Goal: Transaction & Acquisition: Book appointment/travel/reservation

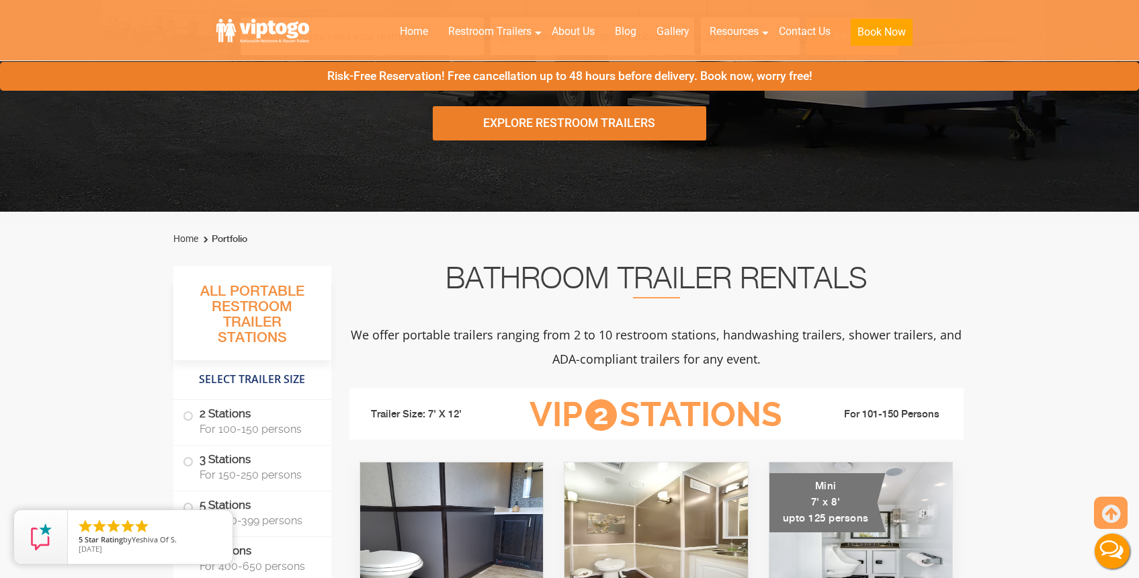
scroll to position [495, 0]
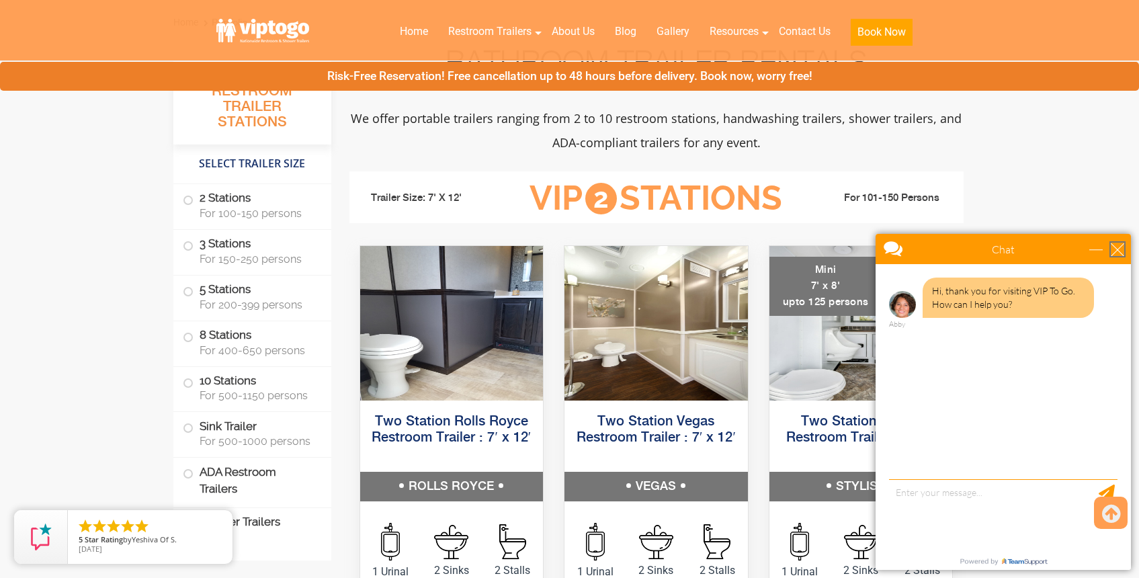
click at [1116, 249] on div "close" at bounding box center [1117, 249] width 13 height 13
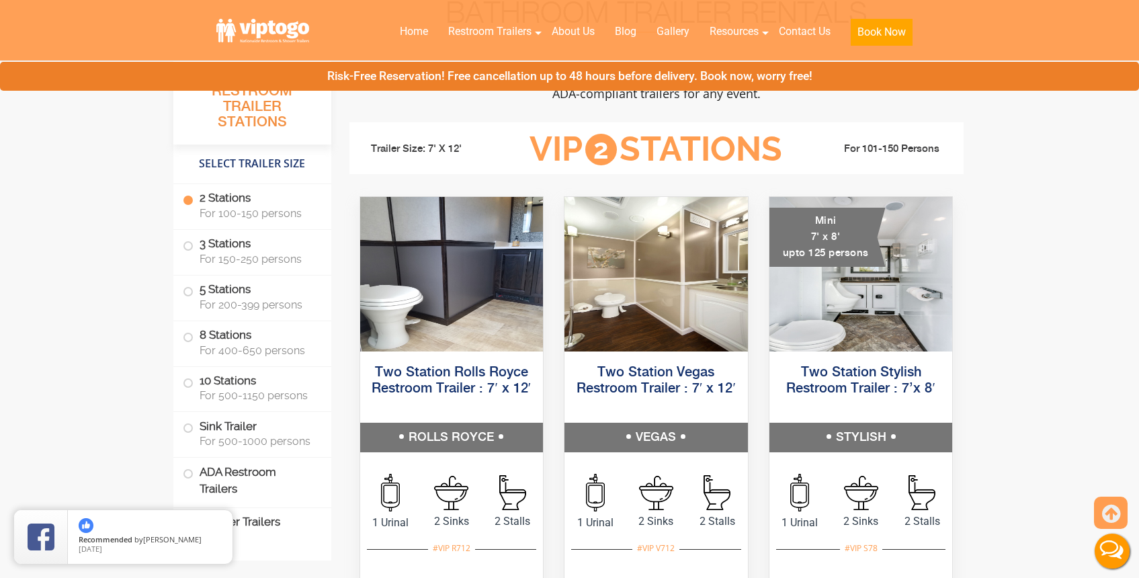
scroll to position [536, 0]
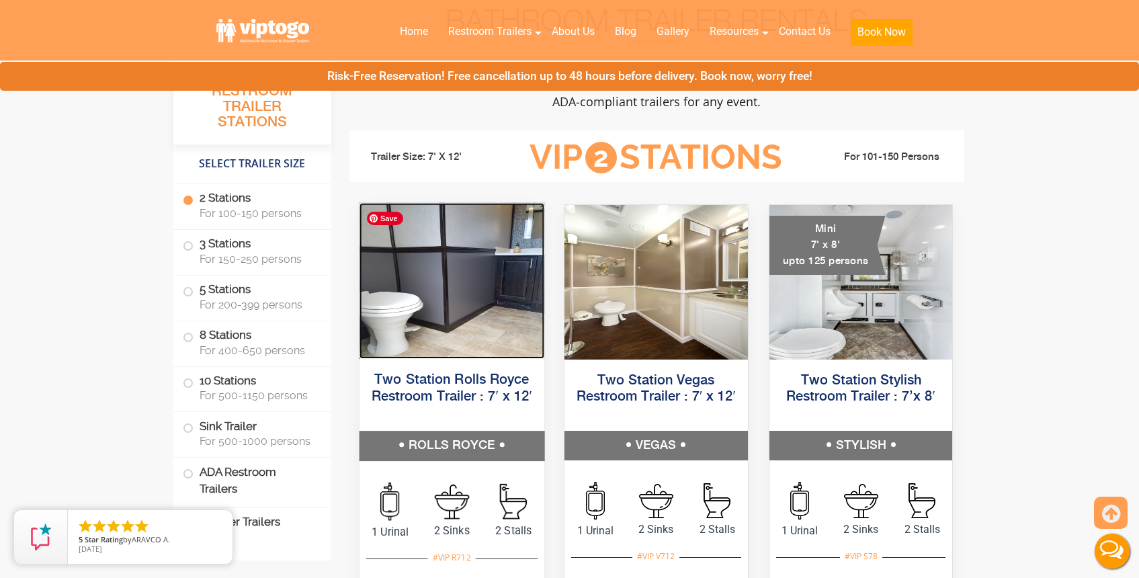
click at [458, 307] on img at bounding box center [451, 281] width 185 height 156
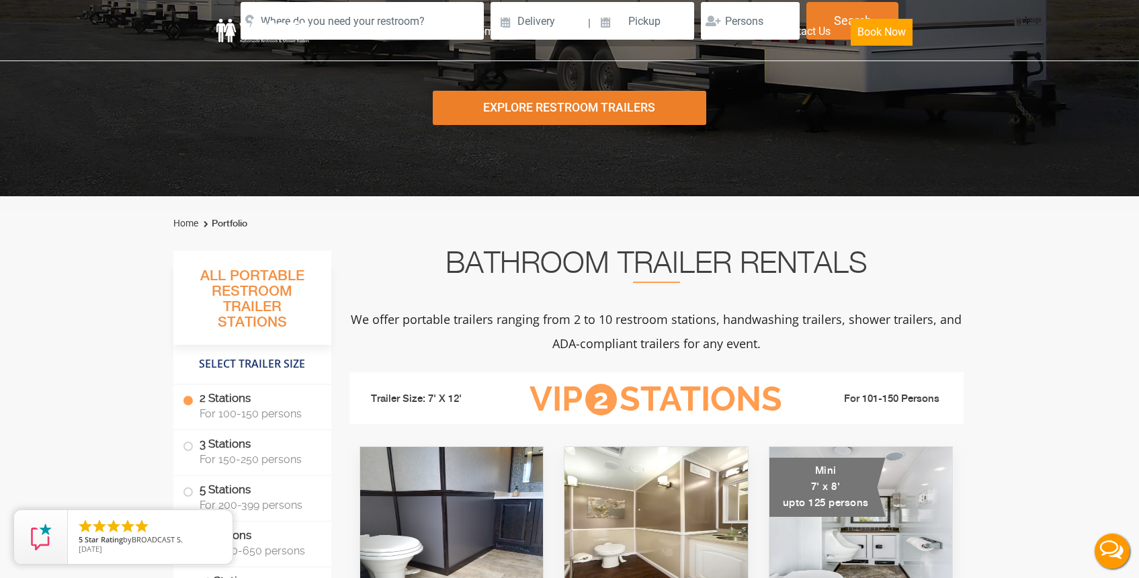
scroll to position [0, 0]
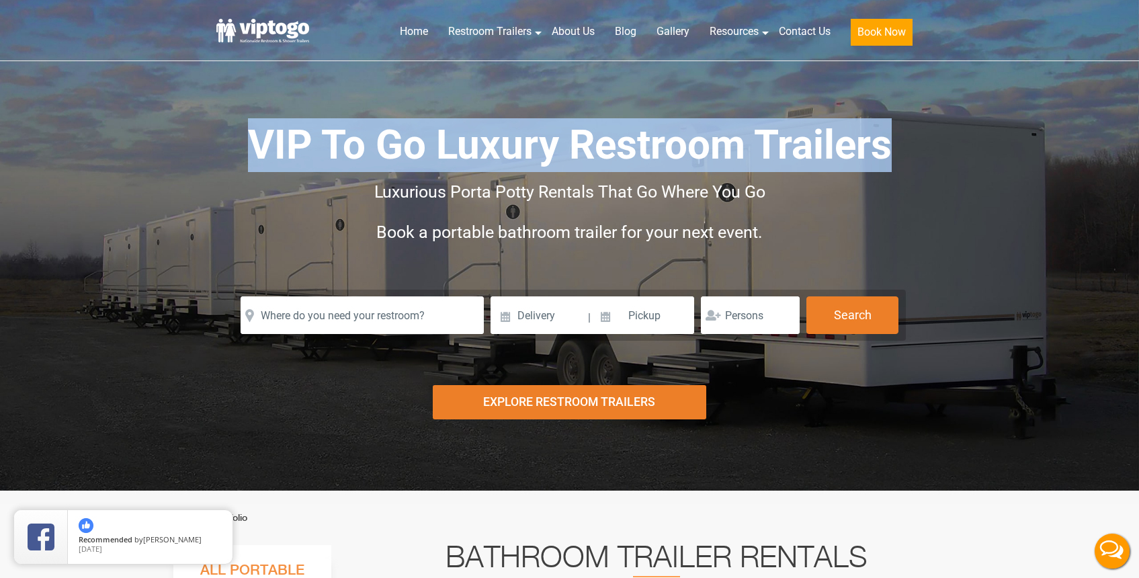
drag, startPoint x: 257, startPoint y: 138, endPoint x: 893, endPoint y: 143, distance: 636.0
click at [893, 143] on h1 "VIP To Go Luxury Restroom Trailers" at bounding box center [570, 145] width 672 height 54
click at [894, 143] on h1 "VIP To Go Luxury Restroom Trailers" at bounding box center [570, 145] width 672 height 54
drag, startPoint x: 849, startPoint y: 145, endPoint x: 185, endPoint y: 148, distance: 664.2
click at [185, 148] on div "Risk-Free Reservation! Free cancellation up to 48 hours before delivery. Book n…" at bounding box center [569, 245] width 1139 height 491
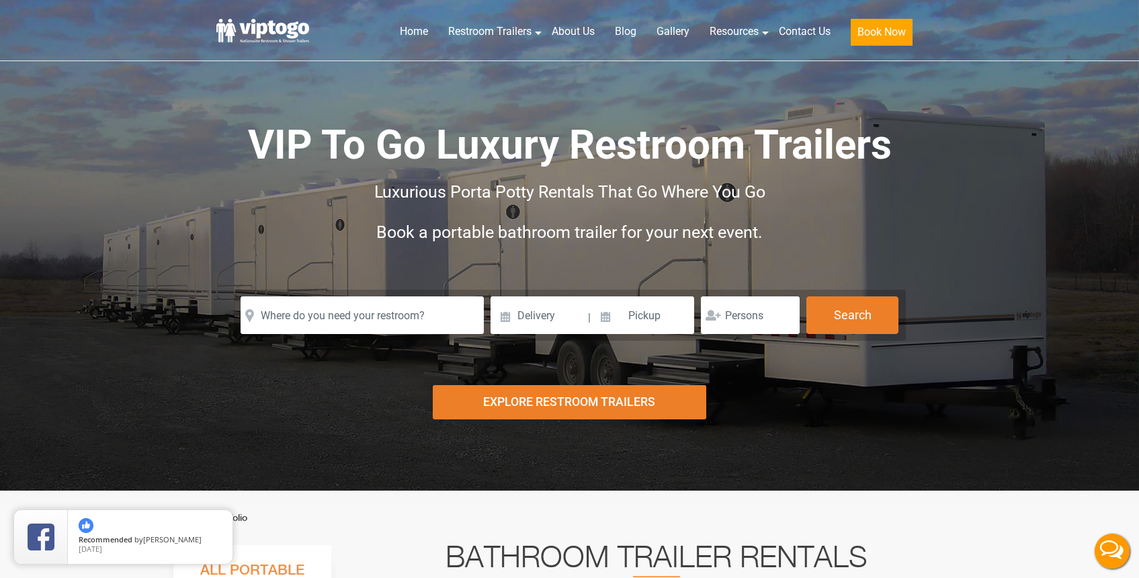
click at [192, 147] on div "Risk-Free Reservation! Free cancellation up to 48 hours before delivery. Book n…" at bounding box center [569, 245] width 1139 height 491
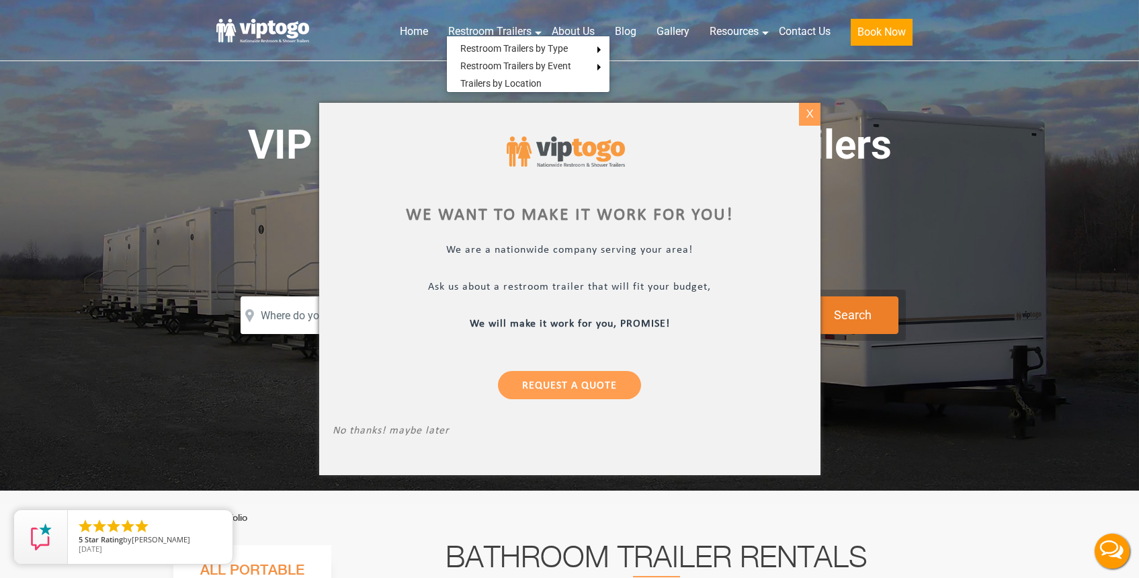
click at [808, 110] on div "X" at bounding box center [809, 114] width 21 height 23
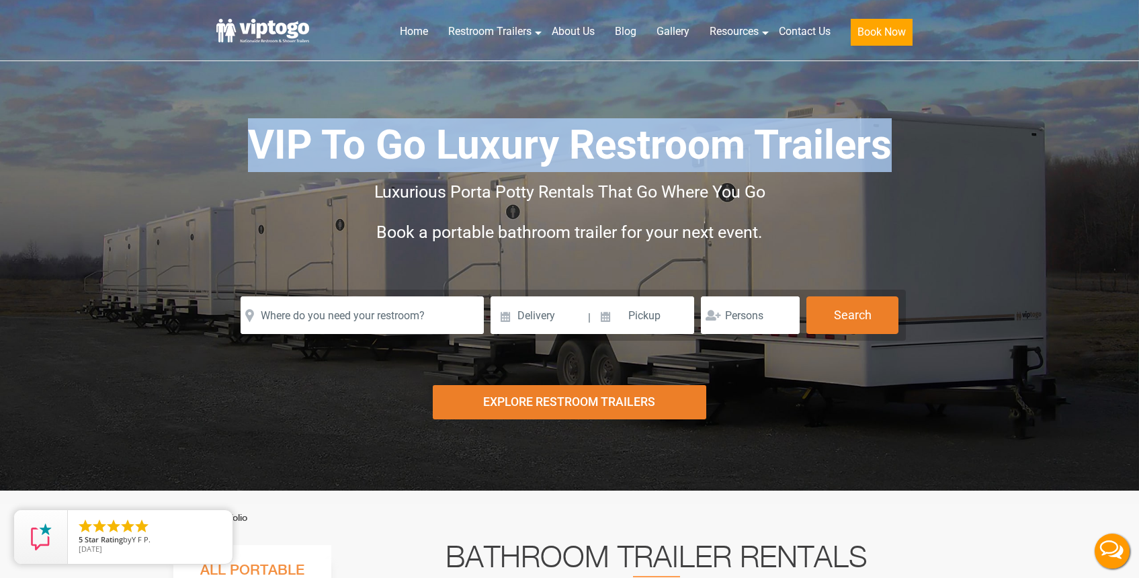
drag, startPoint x: 253, startPoint y: 147, endPoint x: 885, endPoint y: 150, distance: 631.3
click at [883, 149] on span "VIP To Go Luxury Restroom Trailers" at bounding box center [570, 145] width 644 height 48
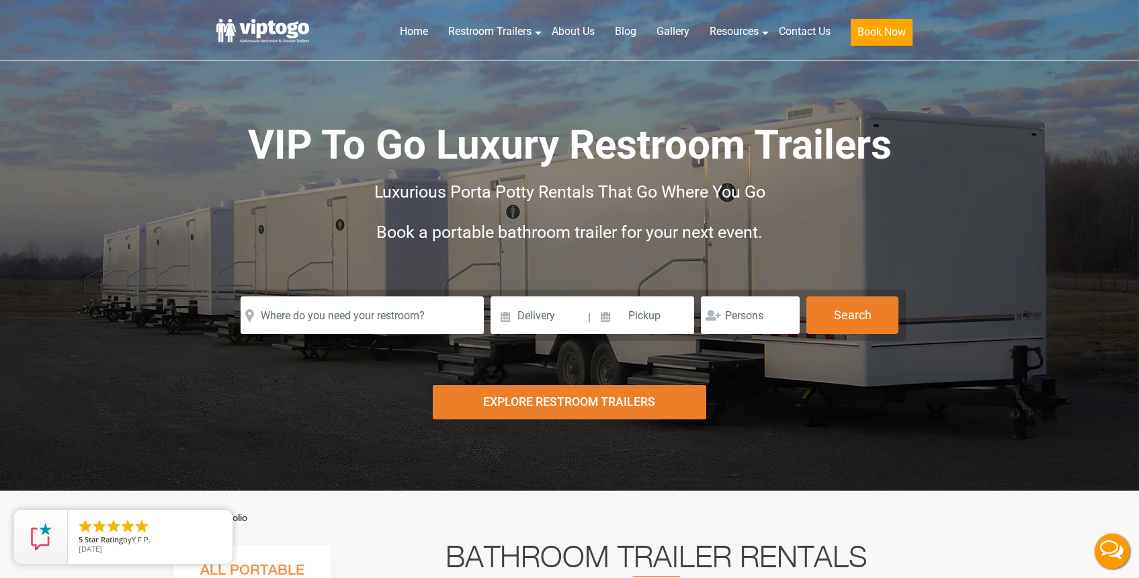
click at [885, 150] on span "VIP To Go Luxury Restroom Trailers" at bounding box center [570, 145] width 644 height 48
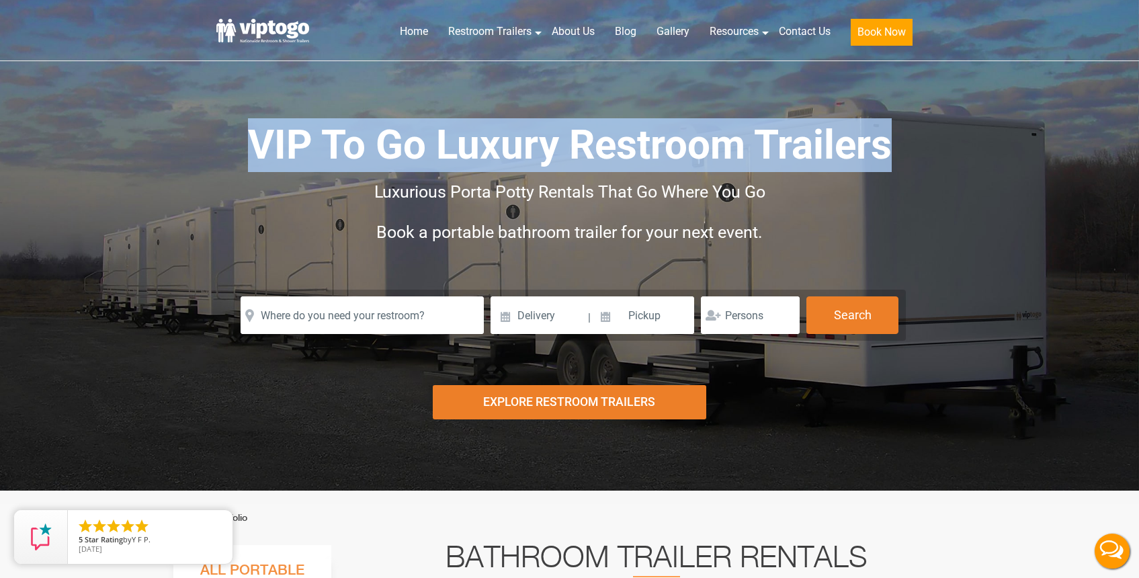
drag, startPoint x: 887, startPoint y: 150, endPoint x: 225, endPoint y: 146, distance: 661.5
click at [225, 146] on div "VIP To Go Luxury Restroom Trailers Luxurious Porta Potty Rentals That Go Where …" at bounding box center [570, 203] width 706 height 171
drag, startPoint x: 270, startPoint y: 141, endPoint x: 899, endPoint y: 151, distance: 629.3
click at [899, 151] on h1 "VIP To Go Luxury Restroom Trailers" at bounding box center [570, 145] width 672 height 54
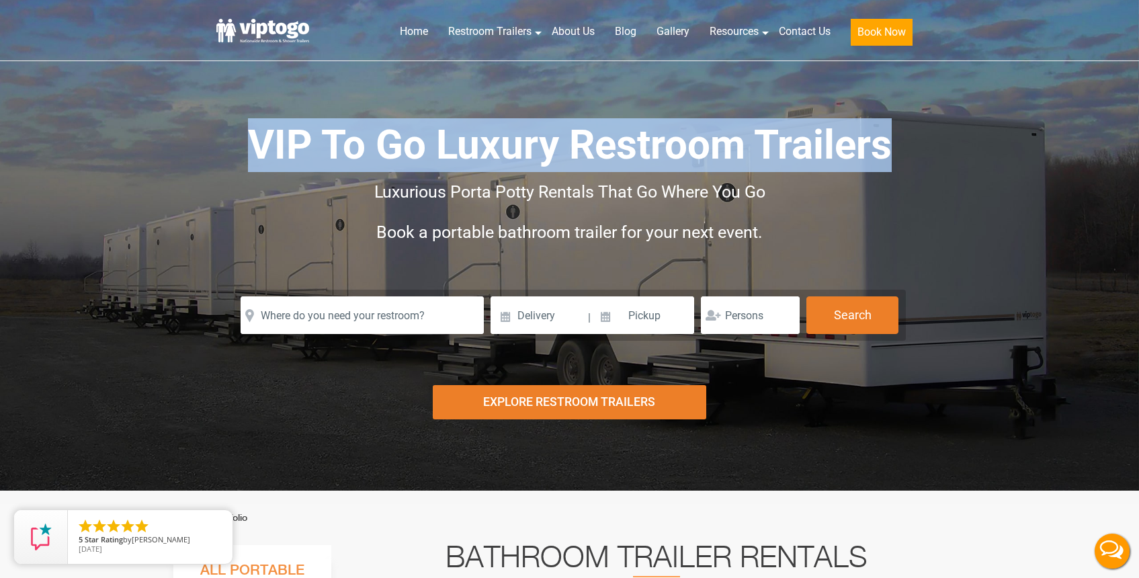
click at [901, 151] on h1 "VIP To Go Luxury Restroom Trailers" at bounding box center [570, 145] width 672 height 54
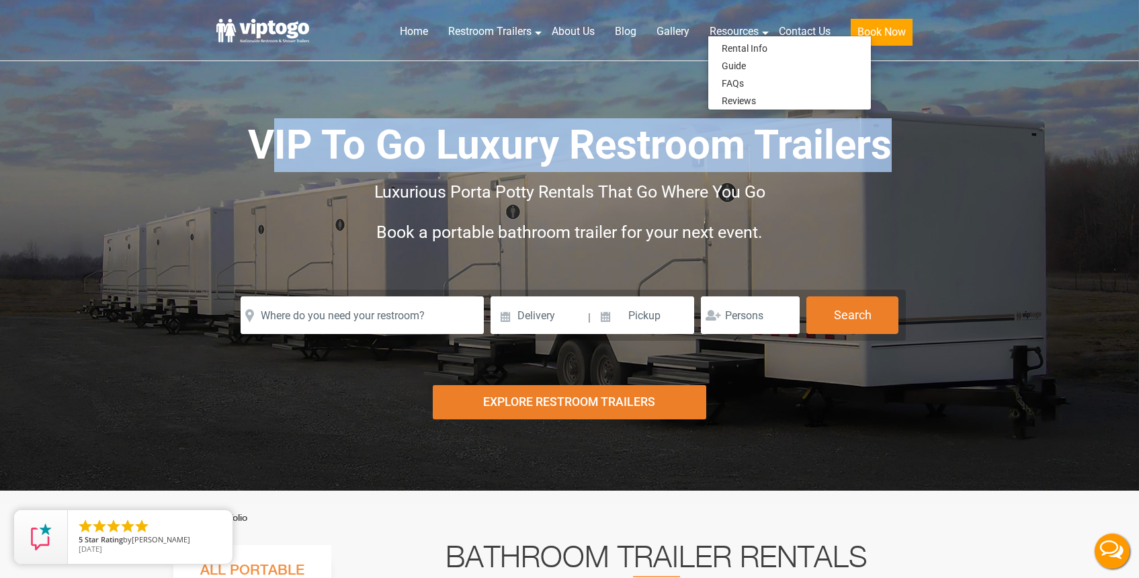
drag, startPoint x: 264, startPoint y: 145, endPoint x: 922, endPoint y: 153, distance: 658.2
click at [922, 153] on div "VIP To Go Luxury Restroom Trailers Luxurious Porta Potty Rentals That Go Where …" at bounding box center [570, 203] width 706 height 171
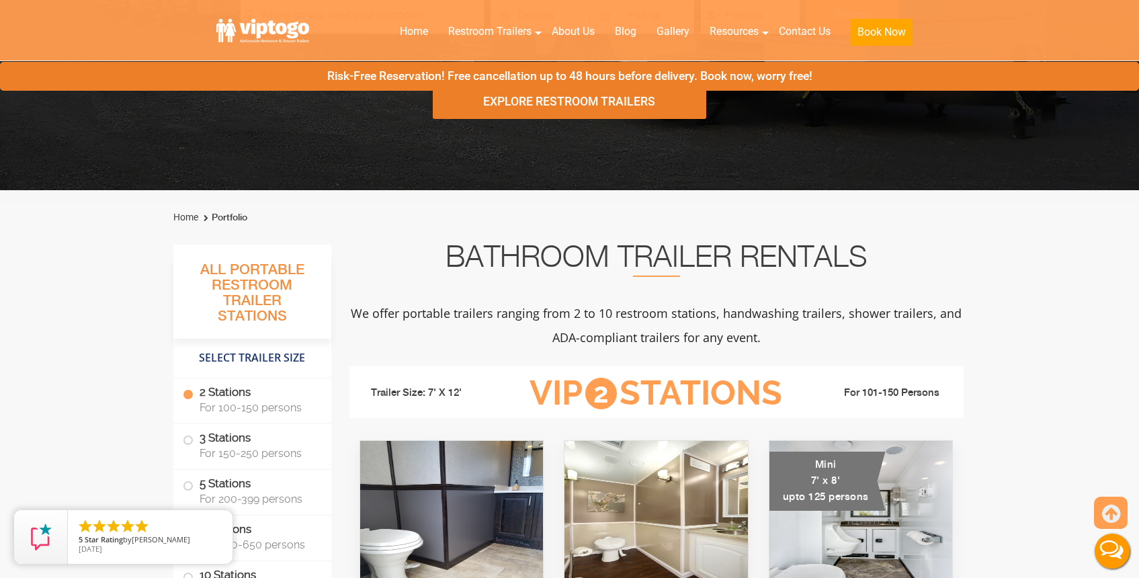
scroll to position [525, 0]
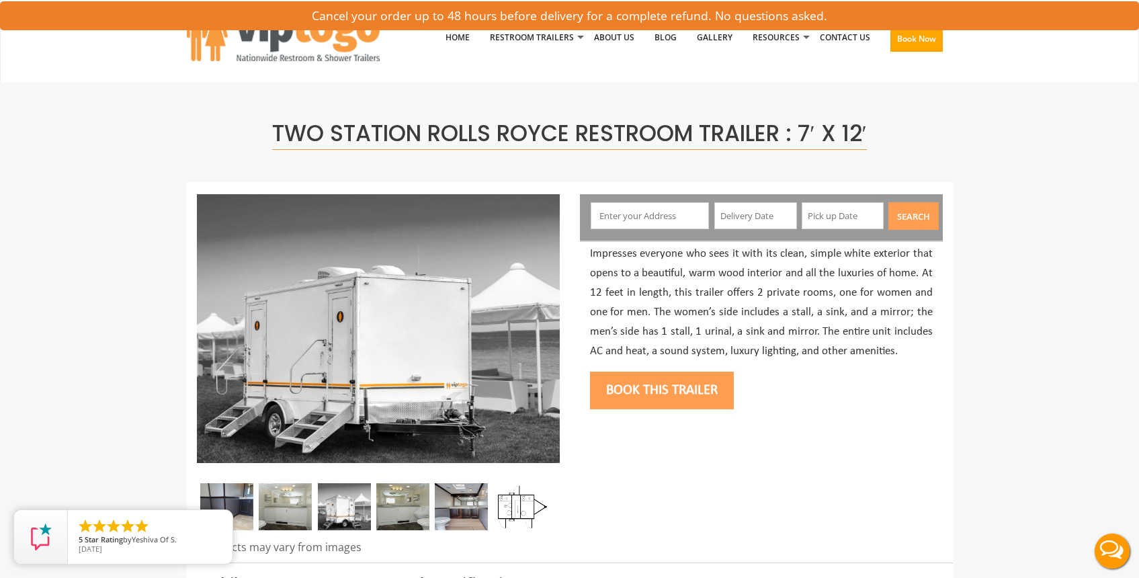
scroll to position [36, 0]
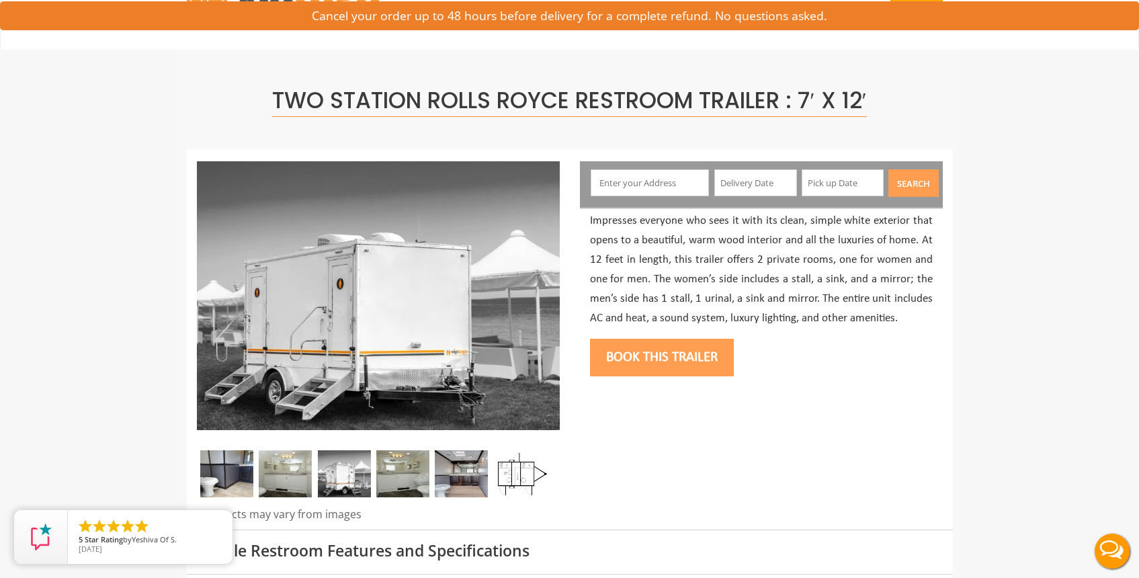
click at [288, 470] on img at bounding box center [285, 473] width 53 height 47
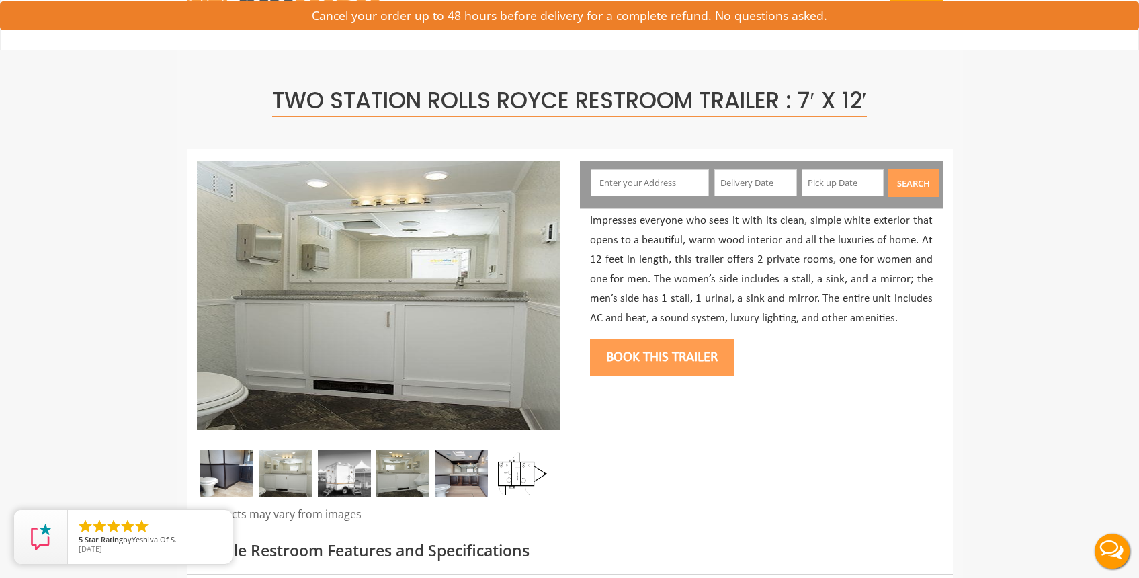
click at [343, 474] on img at bounding box center [344, 473] width 53 height 47
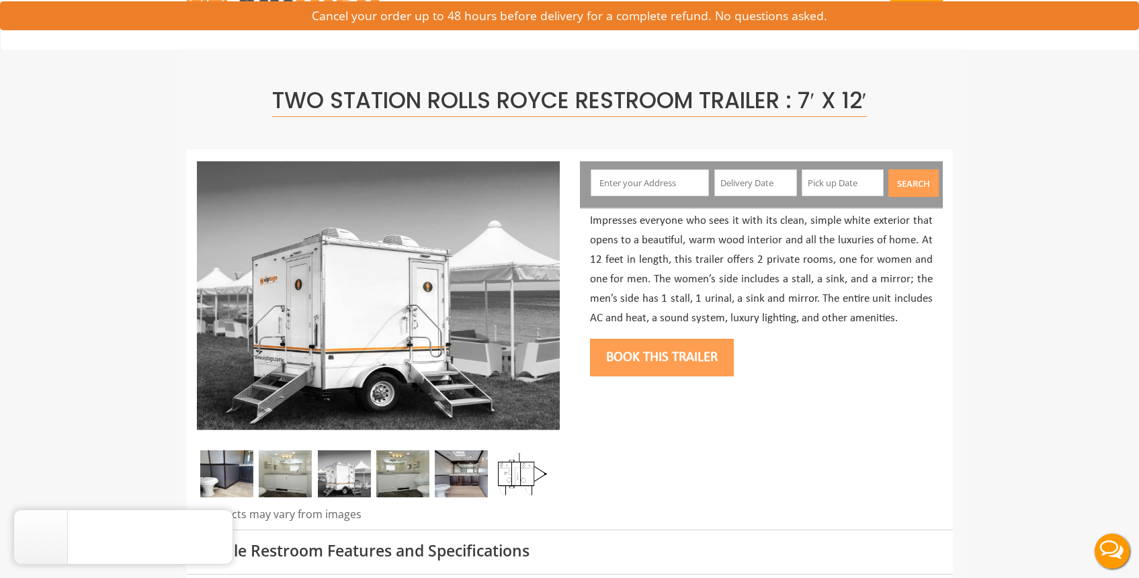
click at [397, 473] on img at bounding box center [402, 473] width 53 height 47
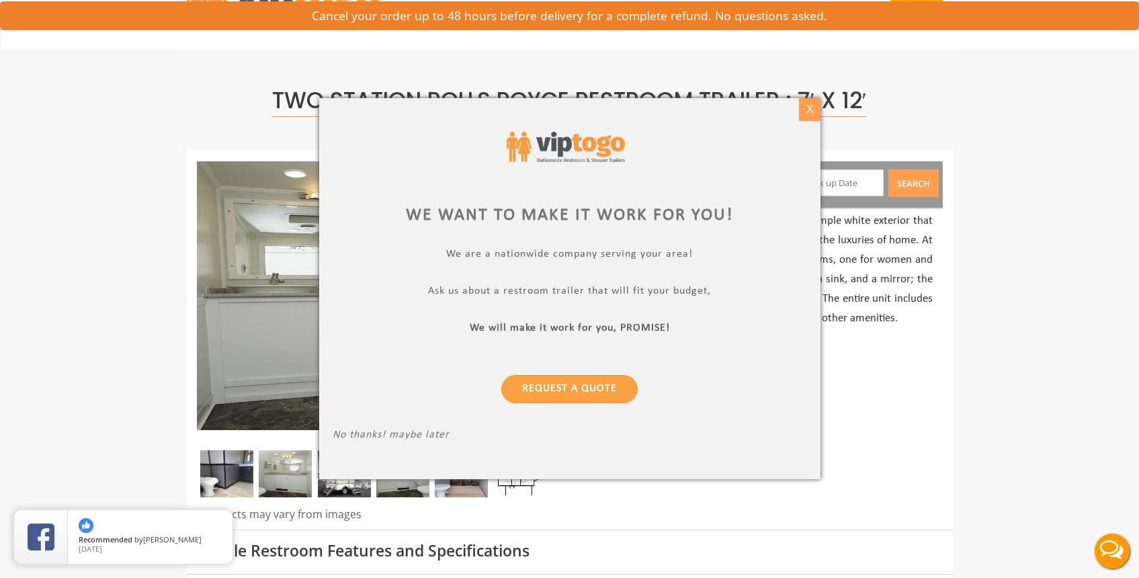
click at [814, 111] on div "X" at bounding box center [809, 109] width 21 height 23
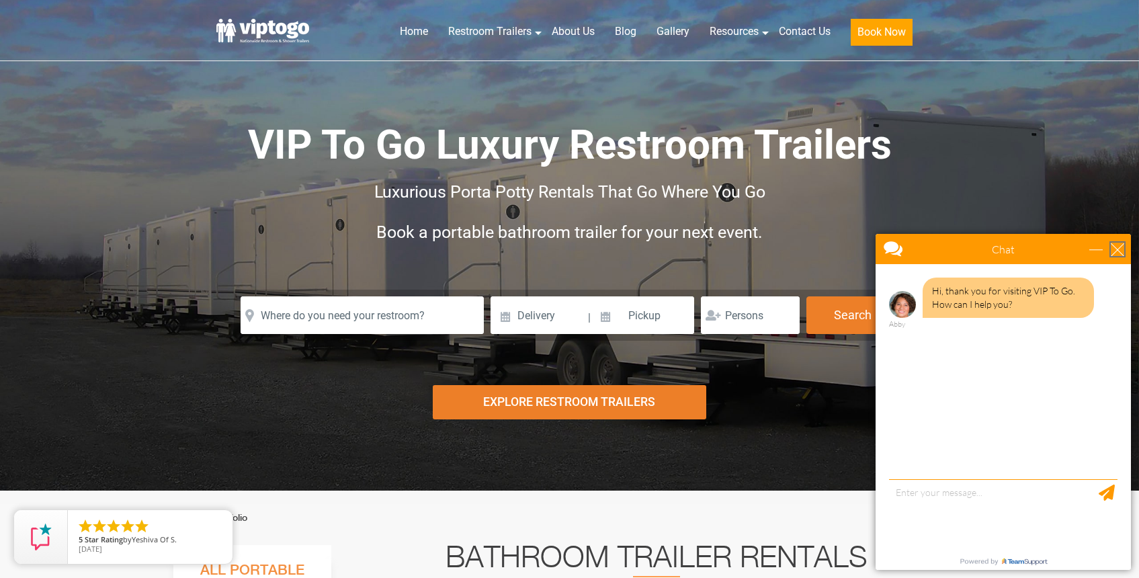
click at [1115, 248] on div "close" at bounding box center [1117, 249] width 13 height 13
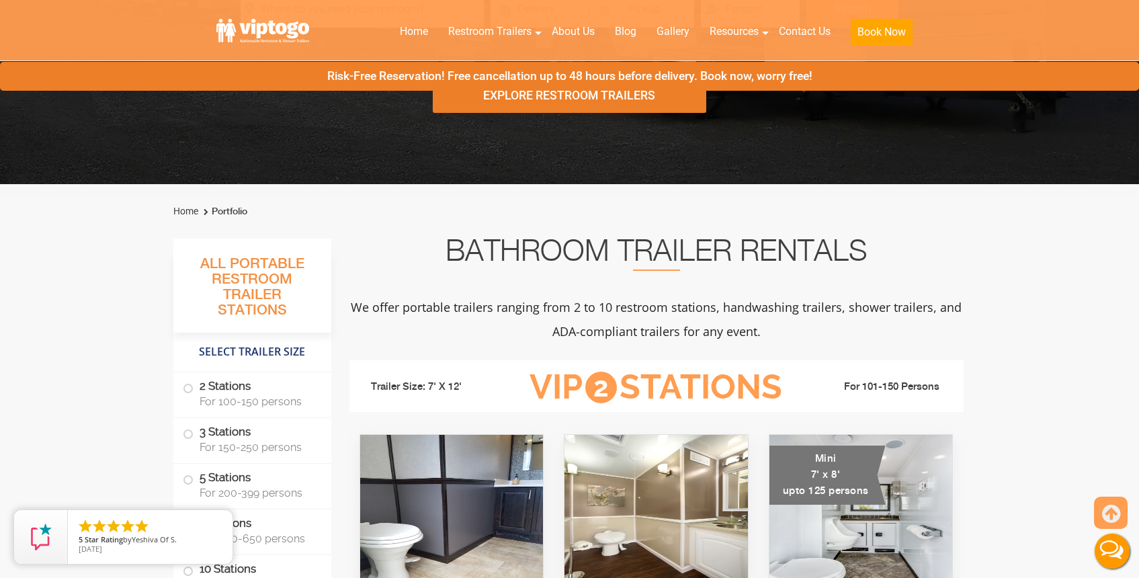
scroll to position [473, 0]
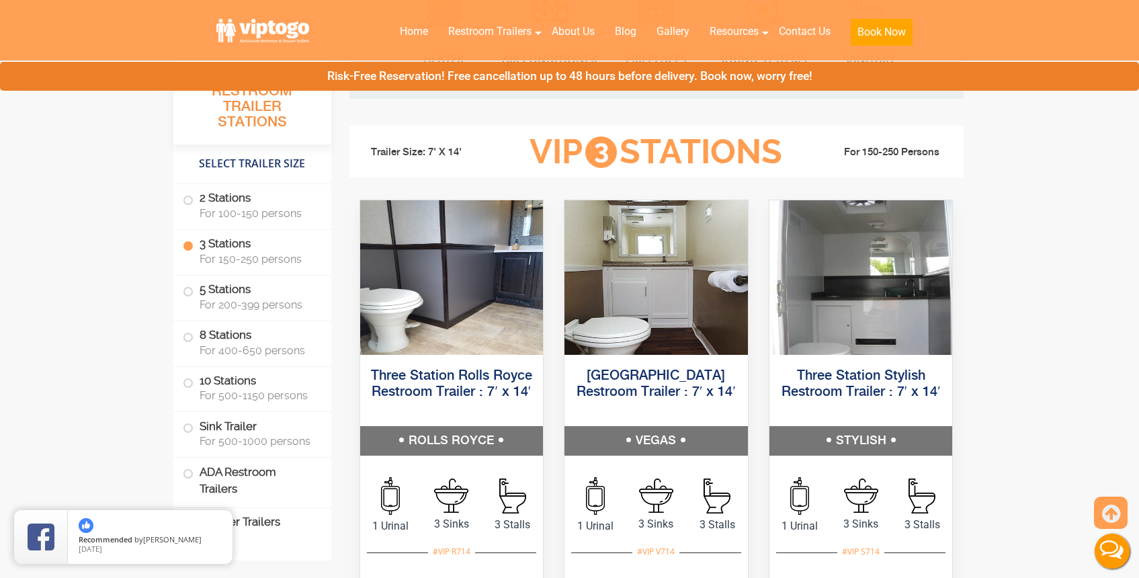
scroll to position [1474, 0]
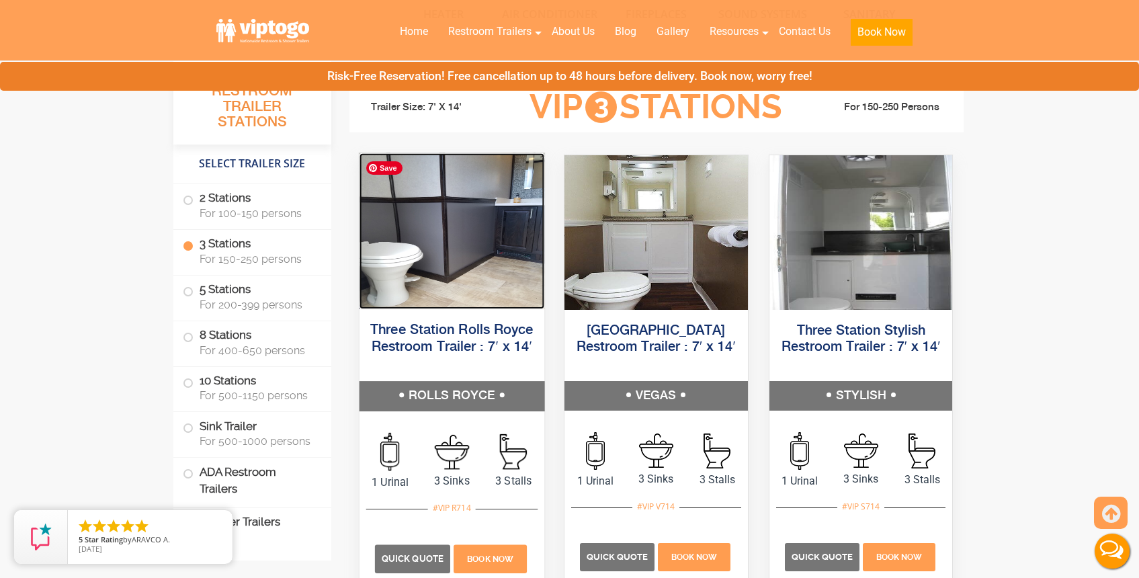
click at [432, 254] on img at bounding box center [451, 231] width 185 height 156
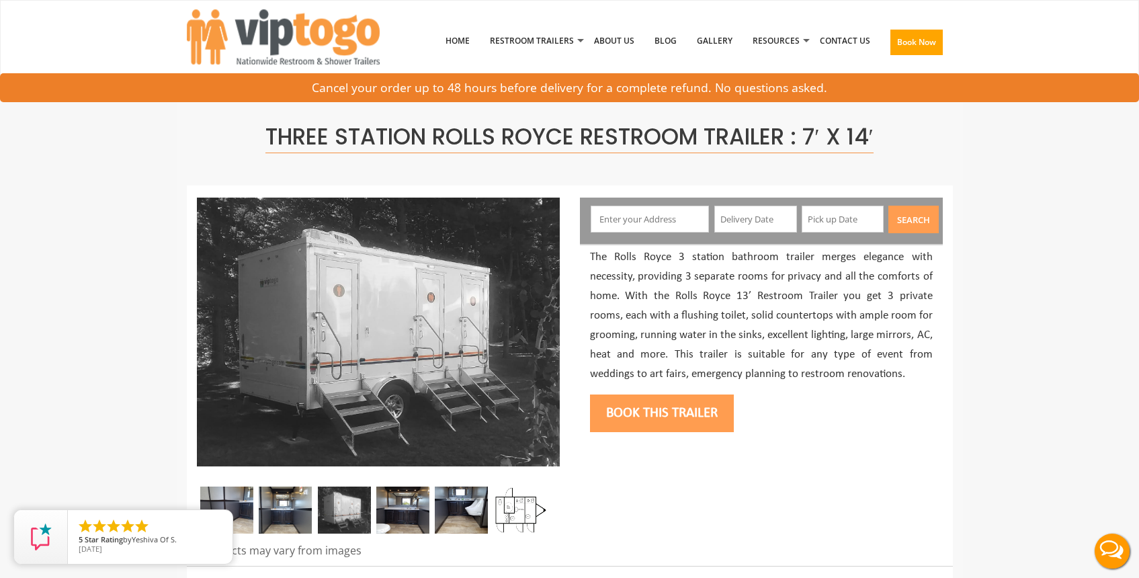
click at [351, 506] on img at bounding box center [344, 510] width 53 height 47
click at [403, 512] on img at bounding box center [402, 510] width 53 height 47
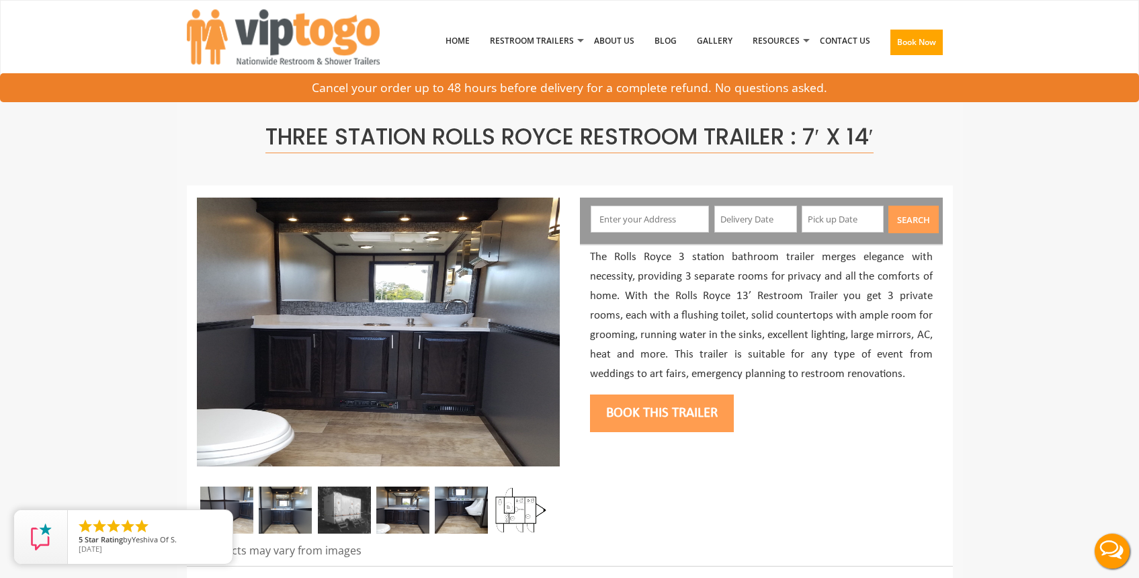
click at [465, 510] on img at bounding box center [461, 510] width 53 height 47
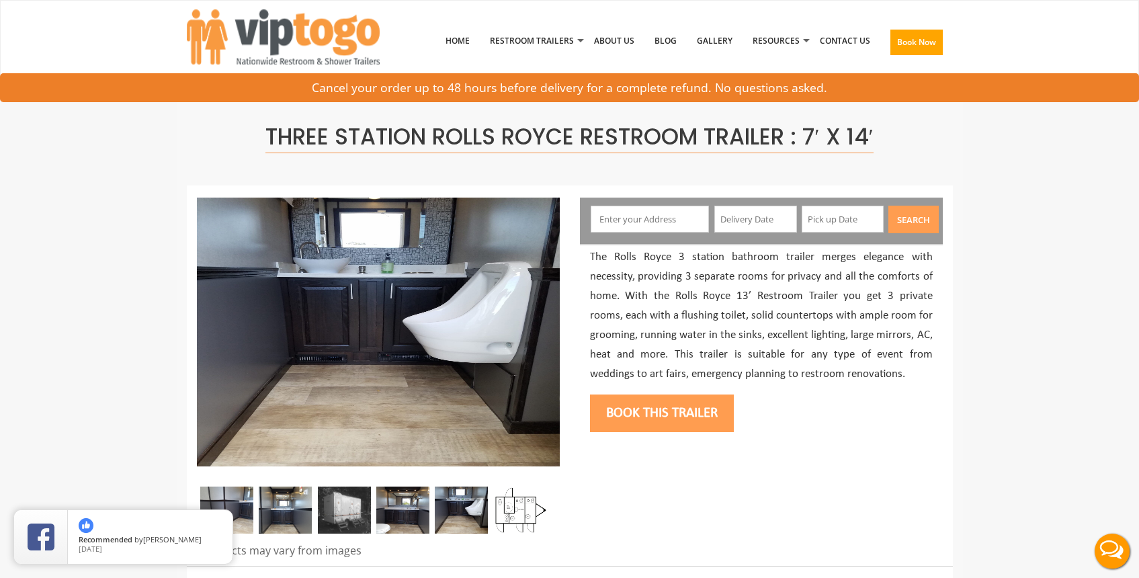
click at [245, 497] on img at bounding box center [226, 510] width 53 height 47
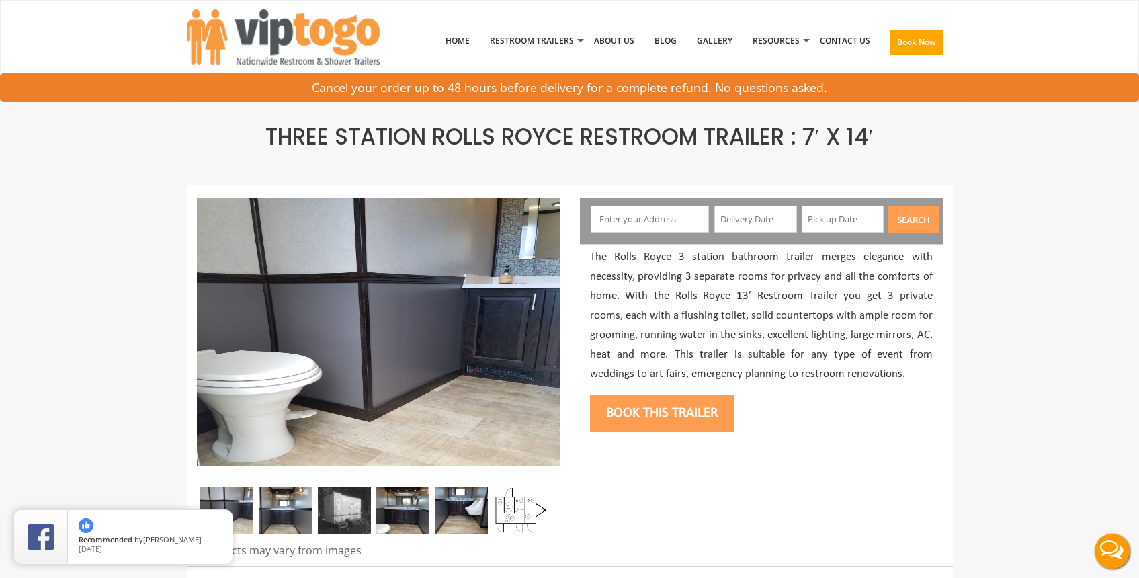
click at [524, 506] on img at bounding box center [520, 510] width 53 height 47
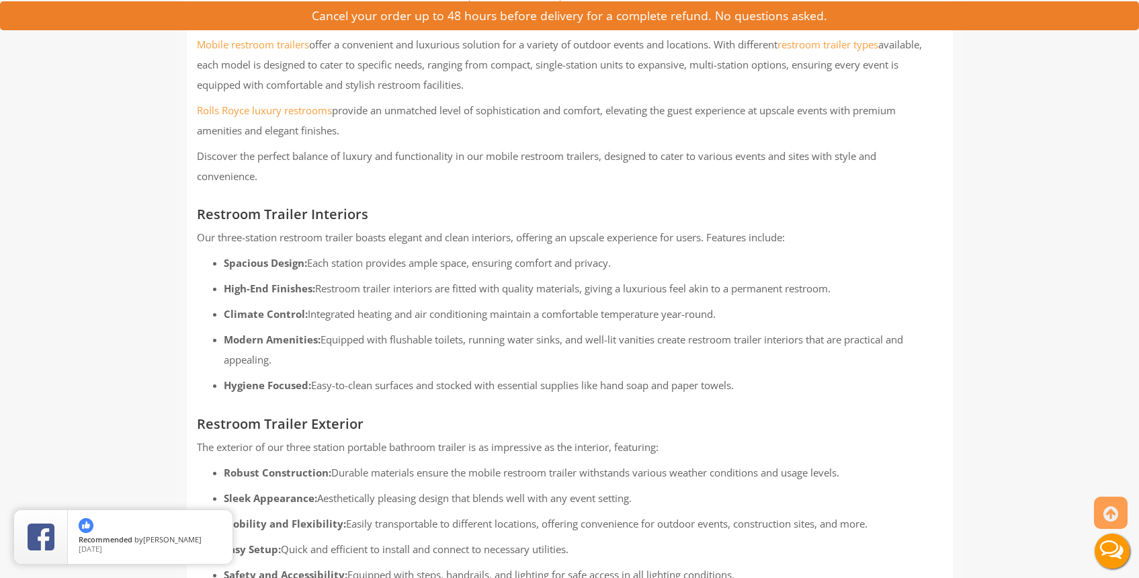
scroll to position [1246, 0]
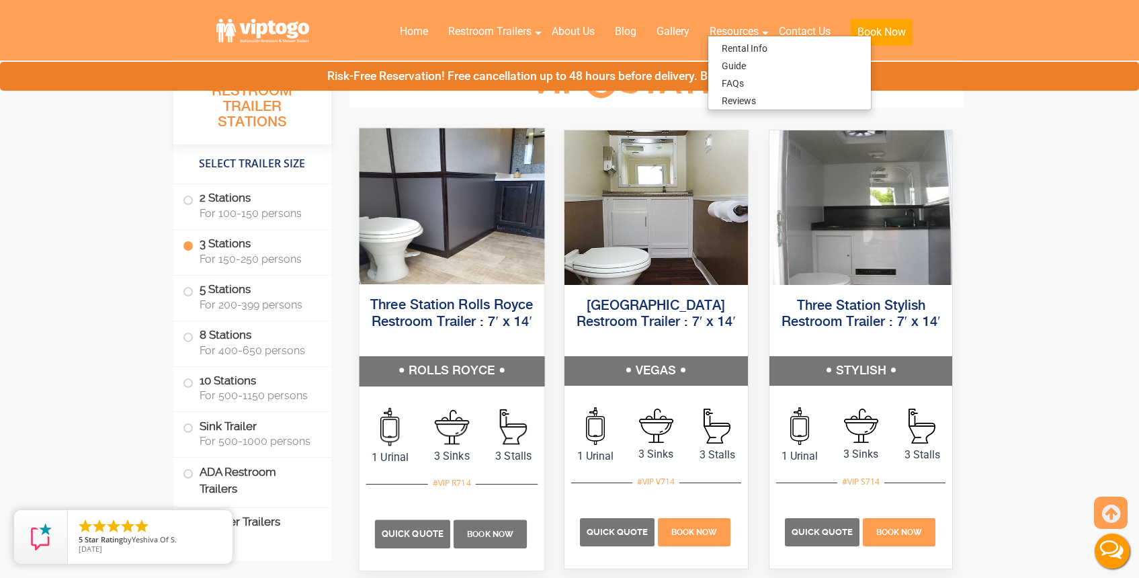
scroll to position [1580, 0]
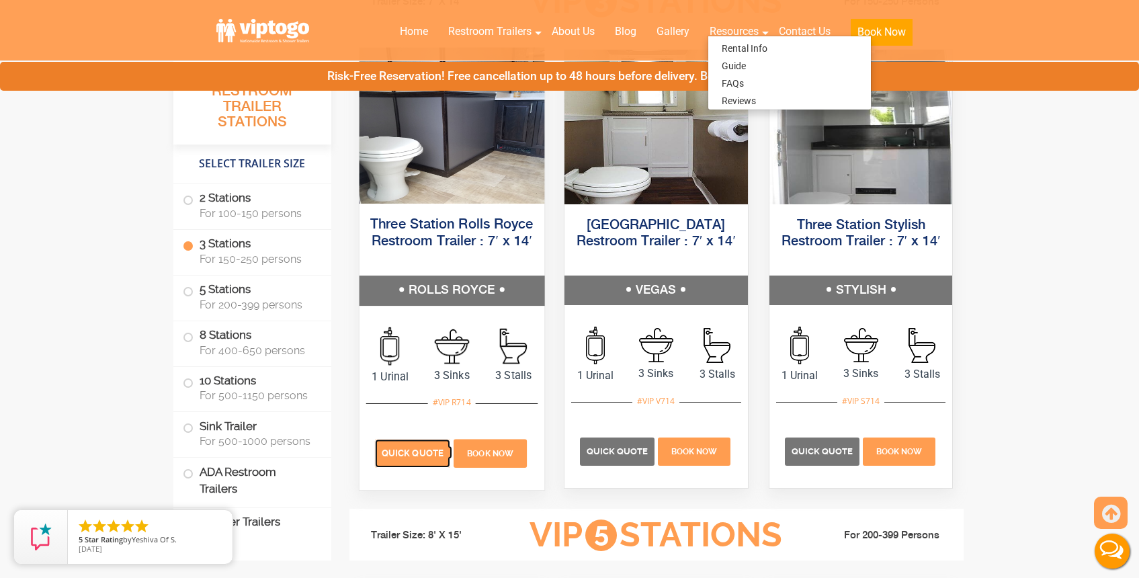
click at [417, 452] on span "Quick Quote" at bounding box center [413, 453] width 62 height 10
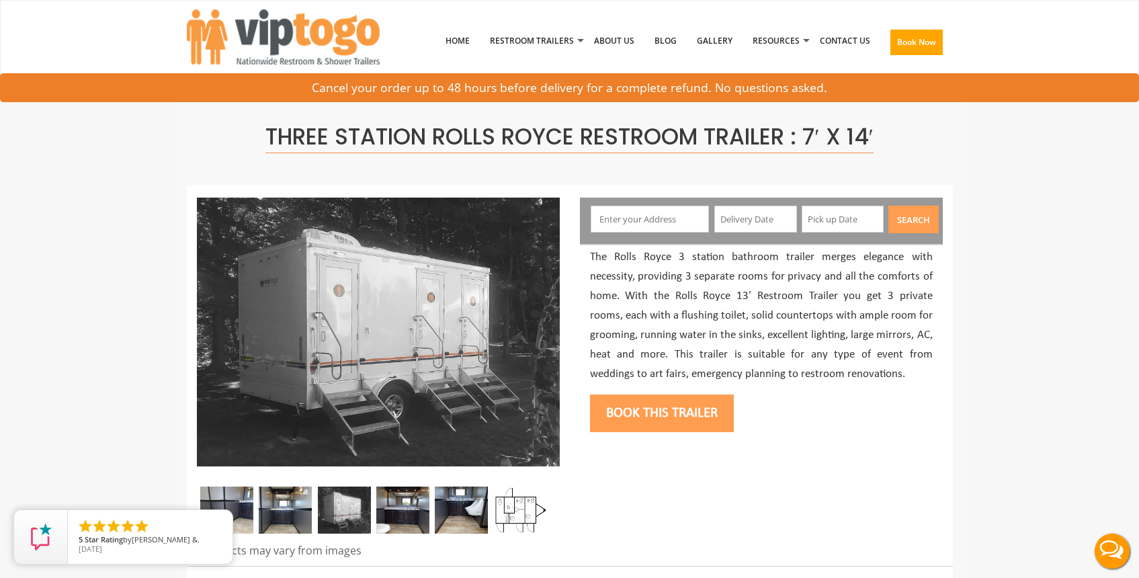
click at [647, 218] on input "text" at bounding box center [650, 219] width 118 height 27
click at [657, 217] on input "text" at bounding box center [650, 219] width 118 height 27
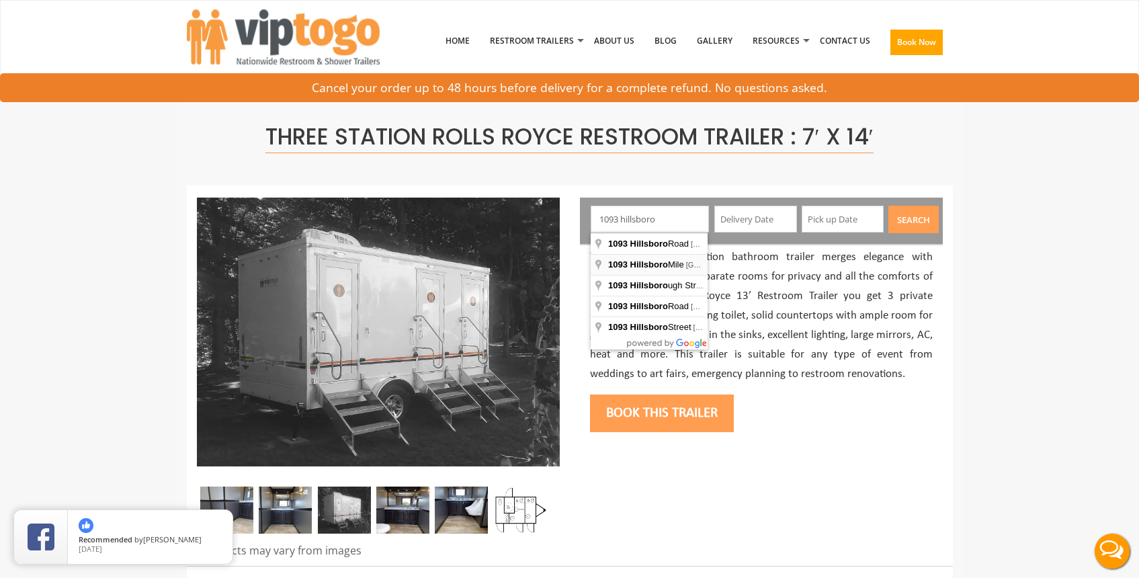
type input "[GEOGRAPHIC_DATA], [GEOGRAPHIC_DATA], [GEOGRAPHIC_DATA], [GEOGRAPHIC_DATA]"
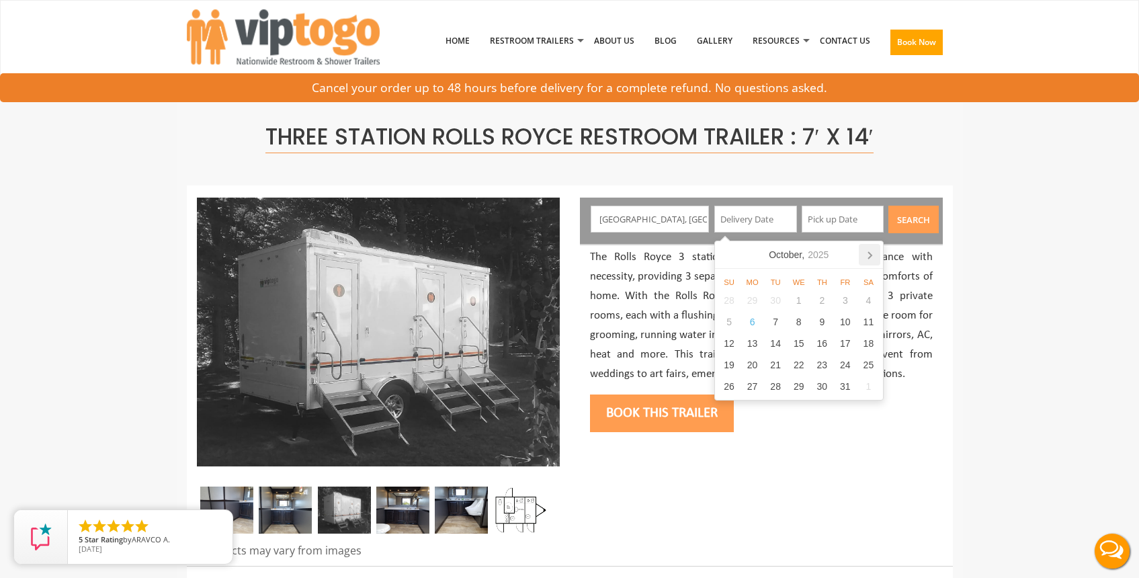
click at [870, 254] on icon at bounding box center [870, 255] width 3 height 7
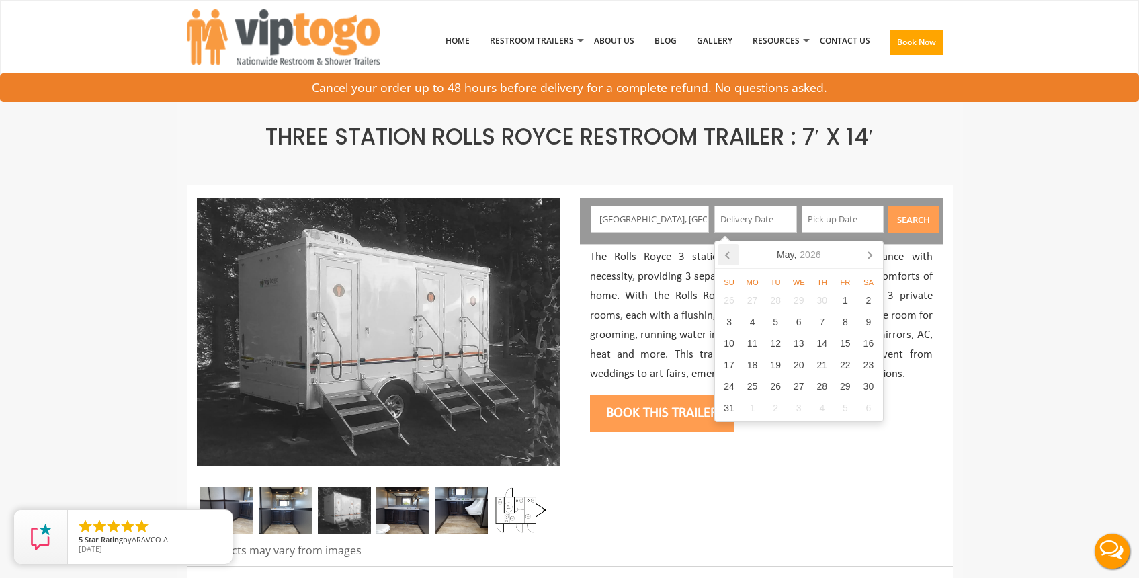
click at [727, 255] on icon at bounding box center [729, 255] width 22 height 22
click at [850, 340] on div "17" at bounding box center [846, 344] width 24 height 22
type input "[DATE]"
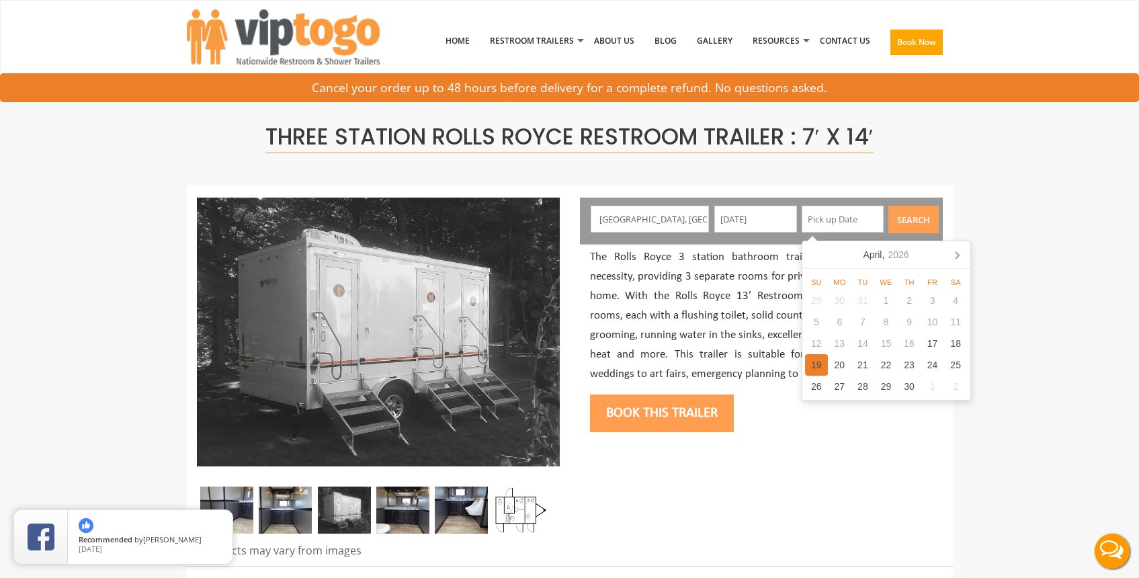
click at [823, 364] on div "19" at bounding box center [817, 365] width 24 height 22
type input "[DATE]"
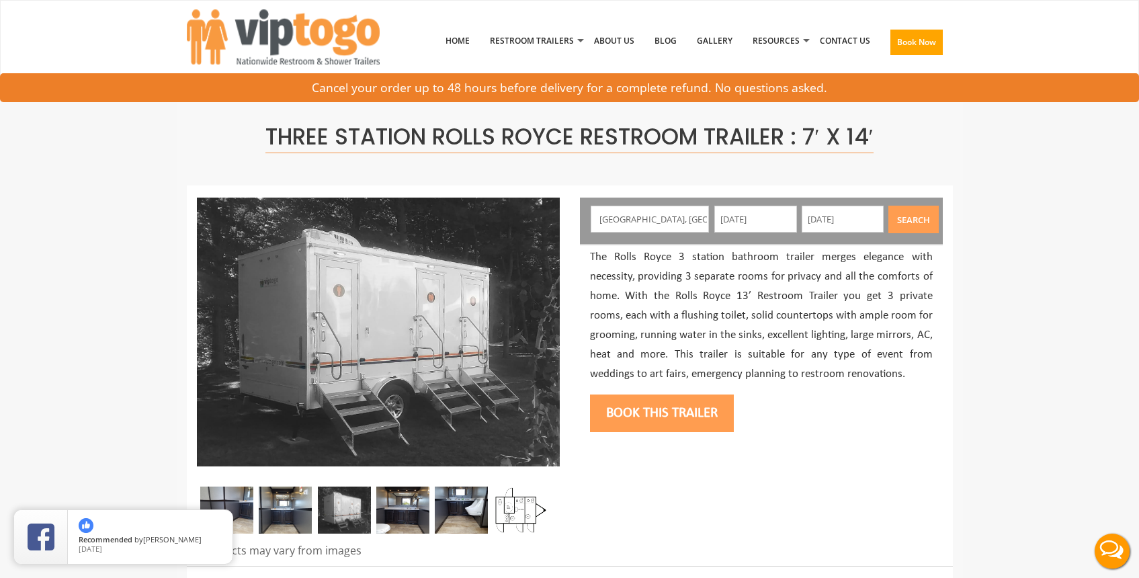
click at [915, 229] on button "Search" at bounding box center [914, 220] width 50 height 28
